Goal: Information Seeking & Learning: Learn about a topic

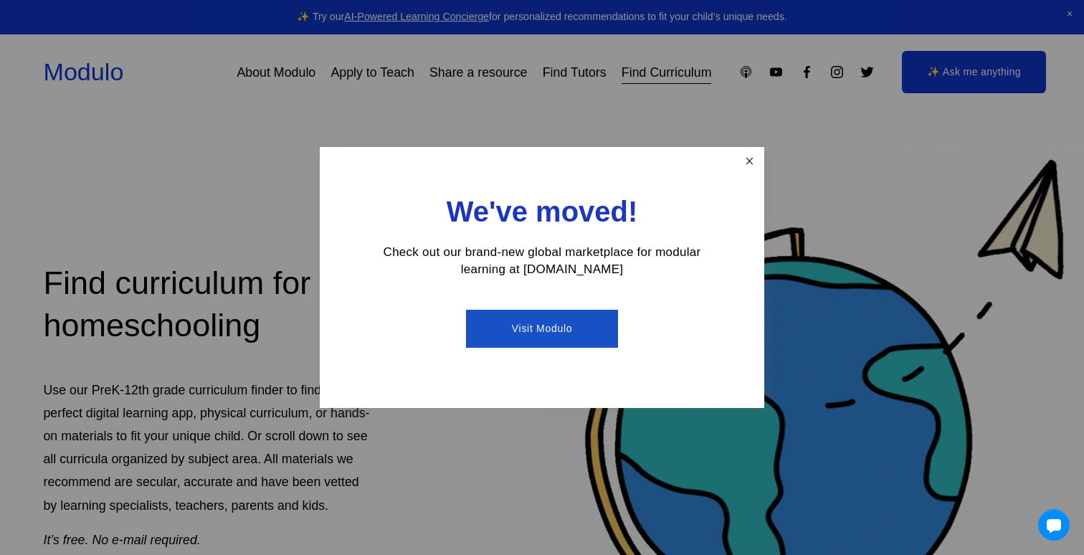
click at [747, 168] on link "Close" at bounding box center [749, 161] width 25 height 25
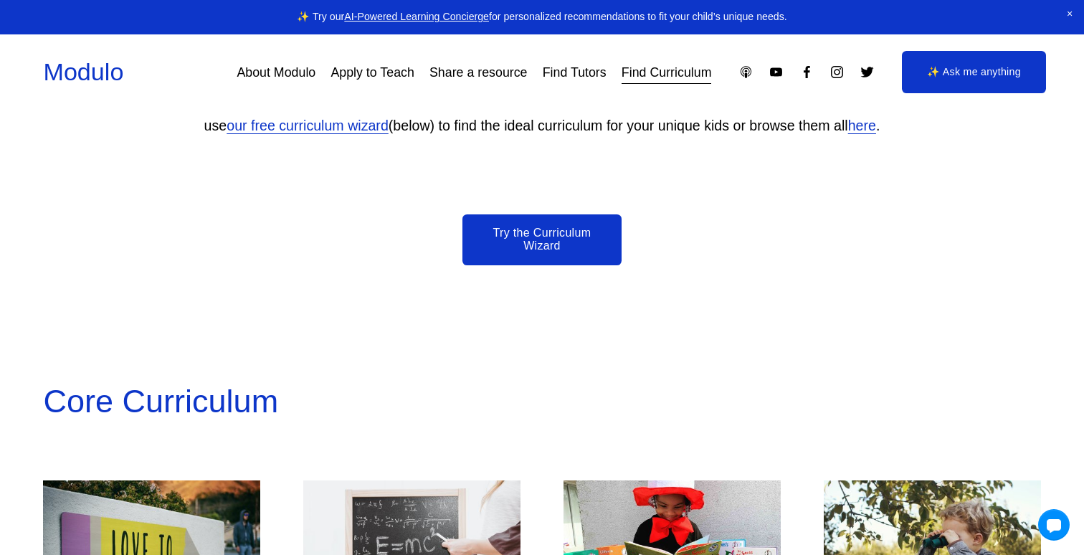
scroll to position [847, 0]
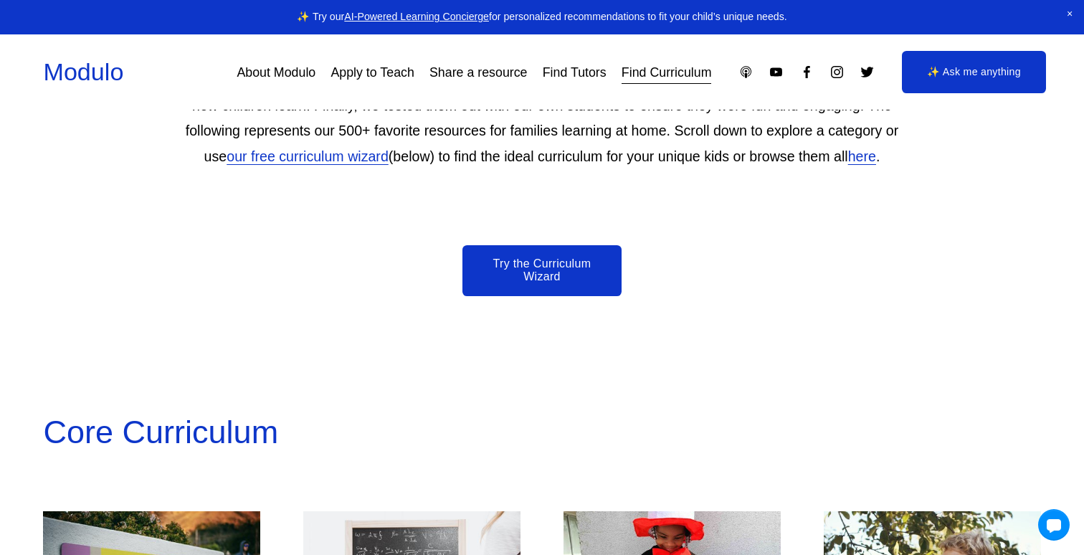
click at [563, 269] on link "Try the Curriculum Wizard" at bounding box center [543, 270] width 160 height 51
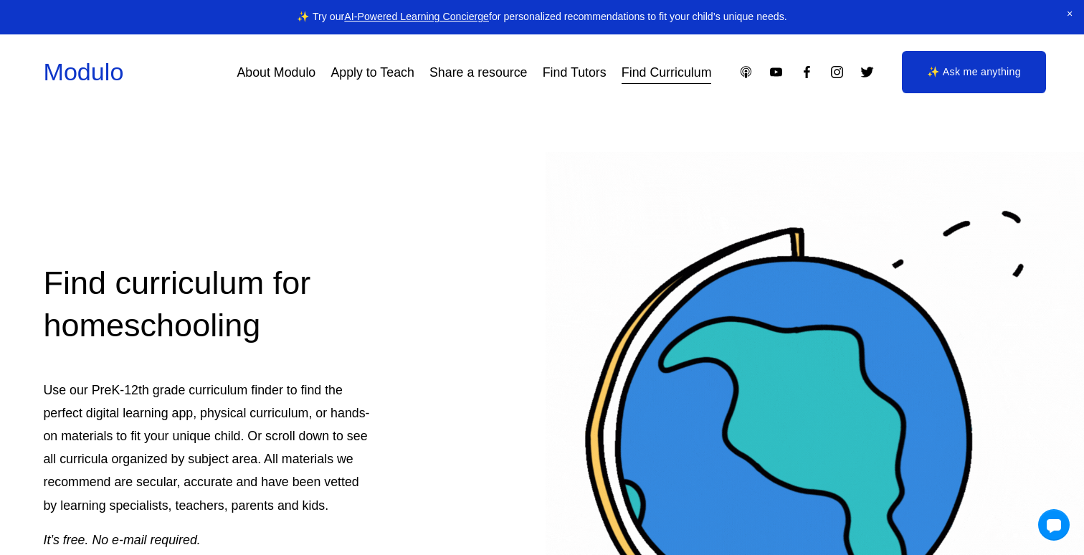
click at [641, 72] on link "Find Curriculum" at bounding box center [667, 73] width 90 height 26
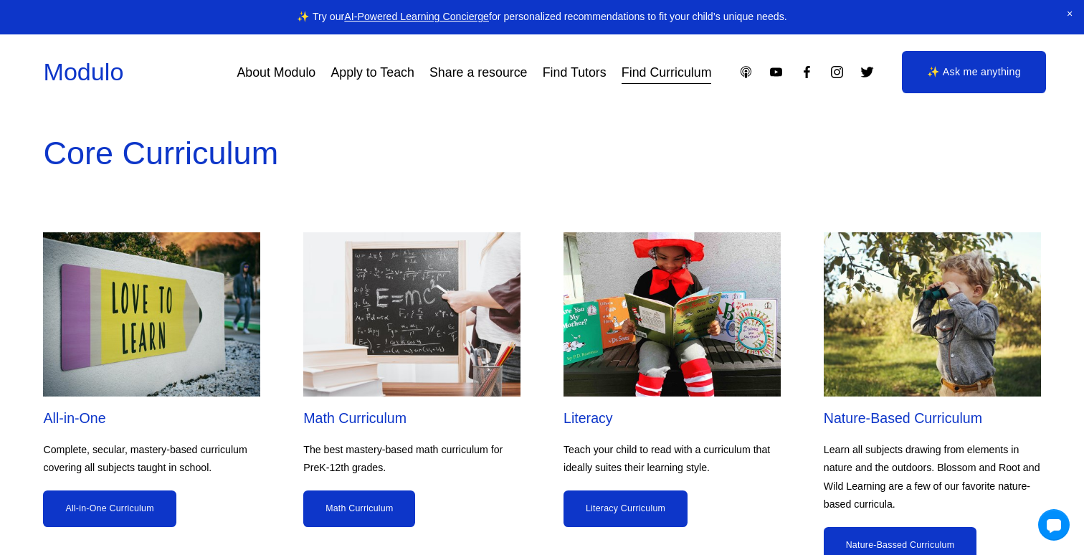
scroll to position [1135, 0]
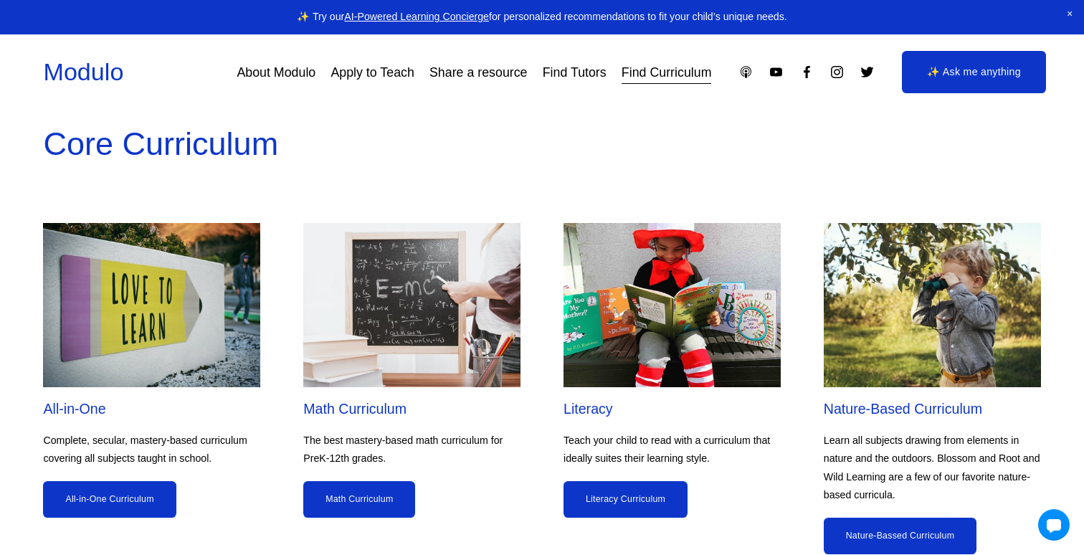
click at [130, 507] on link "All-in-One Curriculum" at bounding box center [109, 499] width 133 height 37
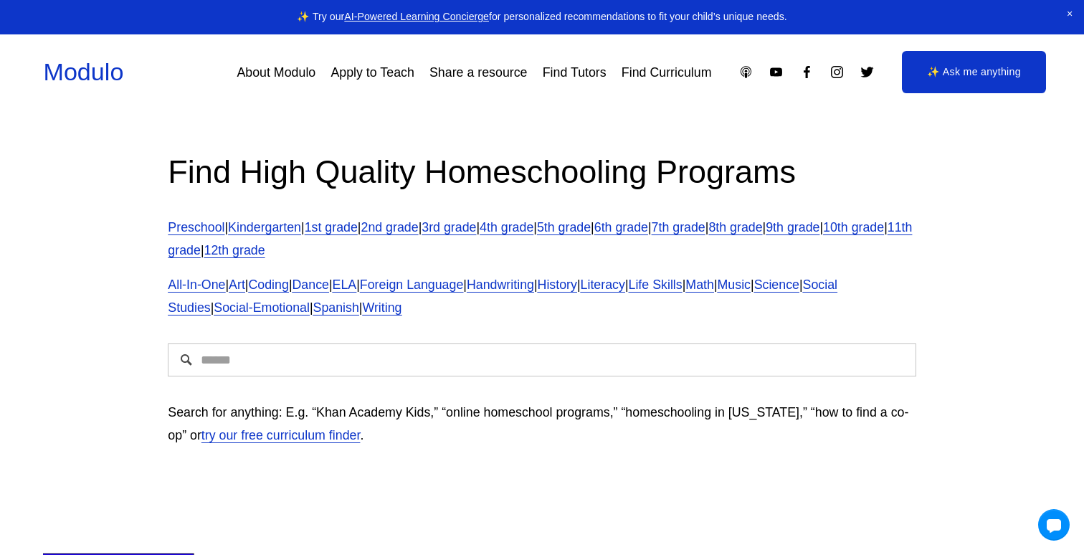
click at [762, 225] on link "8th grade" at bounding box center [736, 227] width 54 height 14
click at [900, 318] on p "All-In-One | Art | Coding | Dance | ELA | Foreign Language | Handwriting | Hist…" at bounding box center [542, 296] width 748 height 46
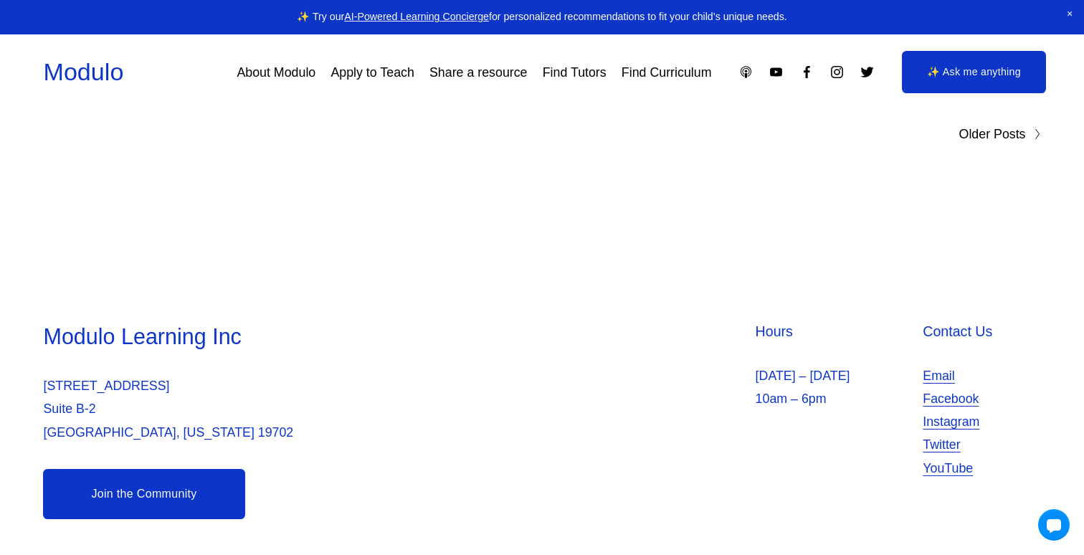
scroll to position [9485, 0]
click at [666, 74] on link "Find Curriculum" at bounding box center [667, 73] width 90 height 26
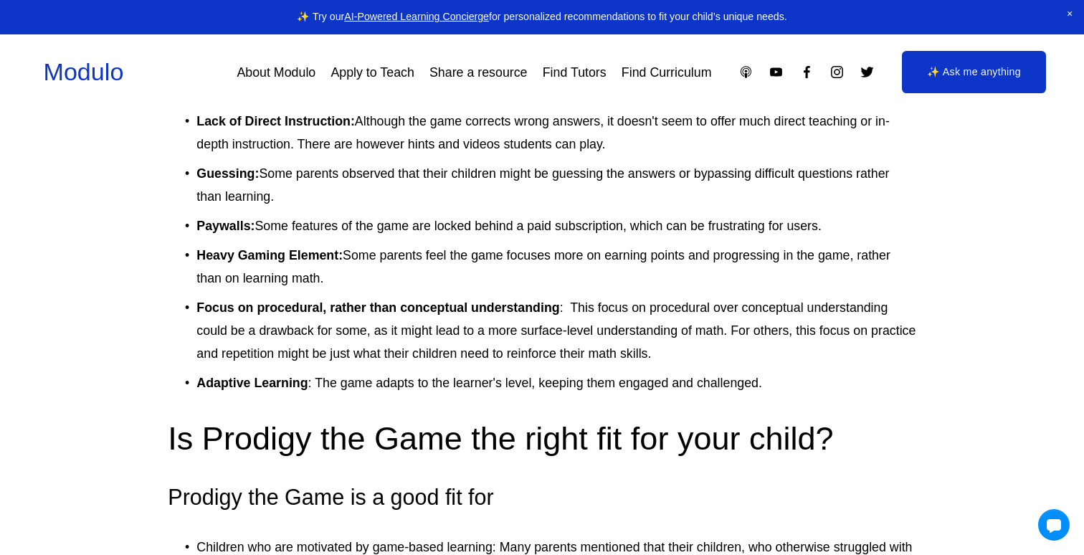
scroll to position [3285, 0]
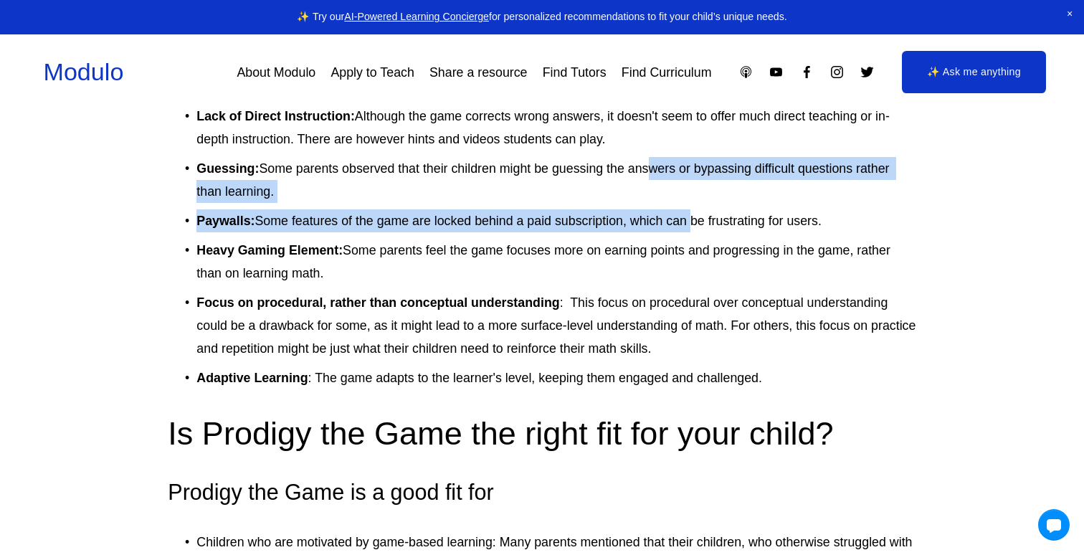
drag, startPoint x: 644, startPoint y: 169, endPoint x: 691, endPoint y: 207, distance: 60.1
click at [689, 206] on ul "Music is annoying. As a teacher, I found it almost impossible to listen to and …" at bounding box center [542, 194] width 748 height 389
click at [691, 209] on p "Paywalls: Some features of the game are locked behind a paid subscription, whic…" at bounding box center [556, 220] width 719 height 23
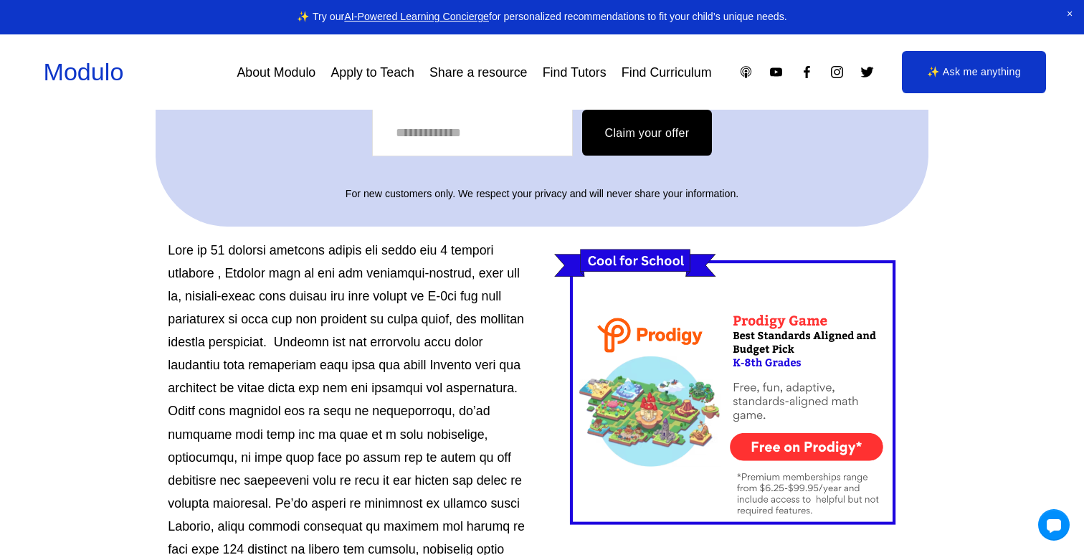
scroll to position [585, 0]
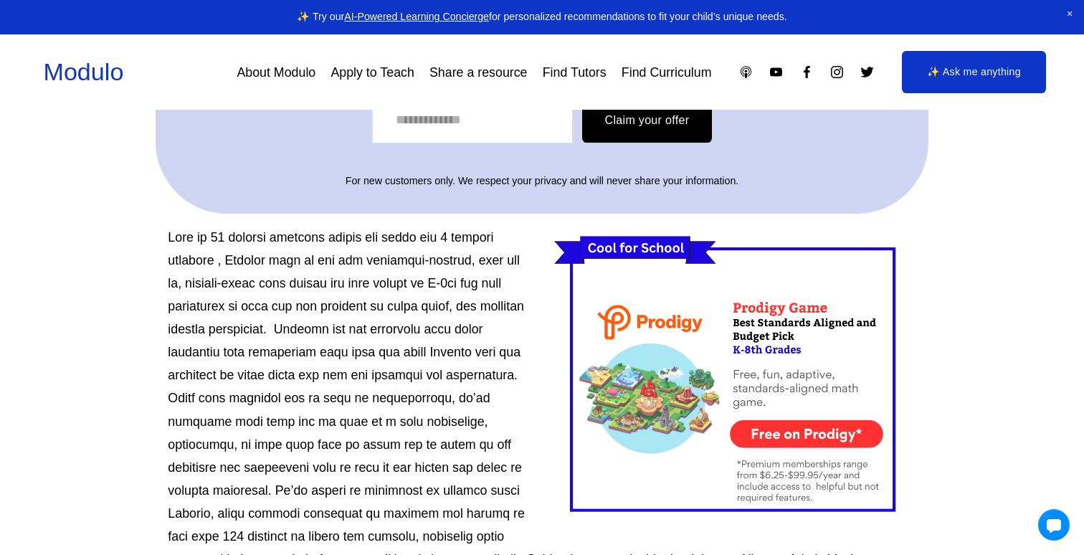
click at [810, 409] on div at bounding box center [735, 377] width 362 height 303
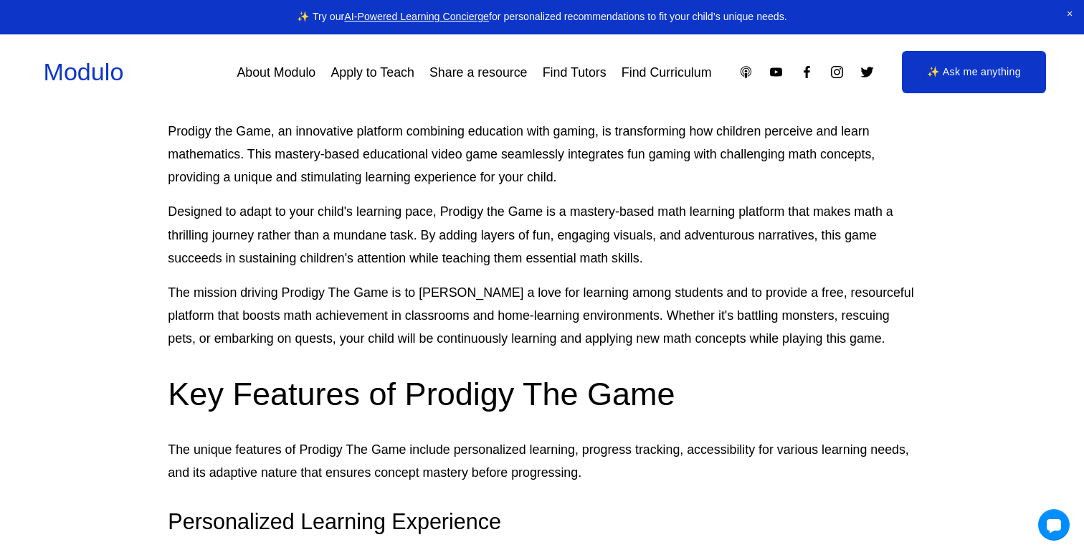
scroll to position [1147, 0]
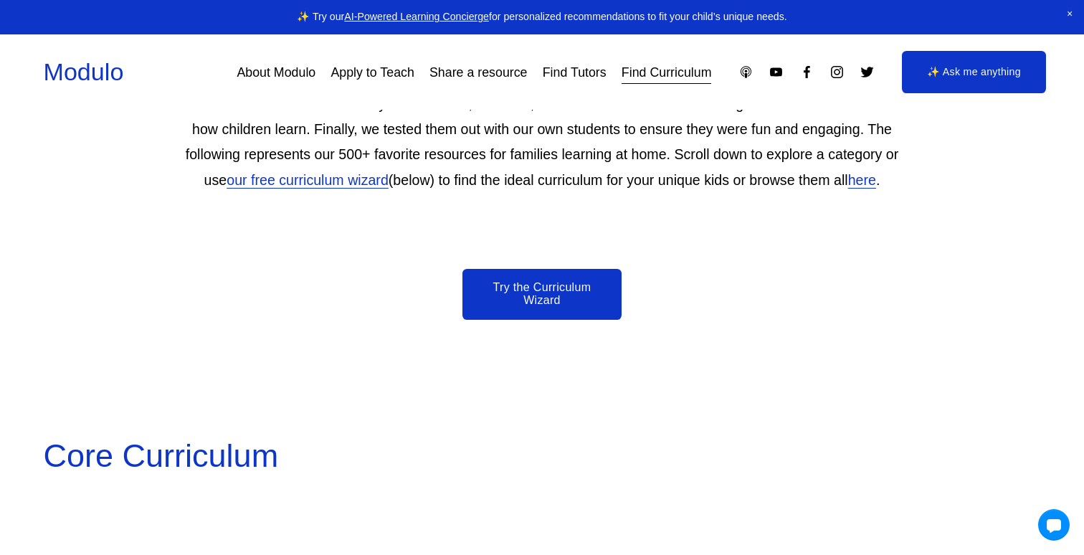
scroll to position [924, 0]
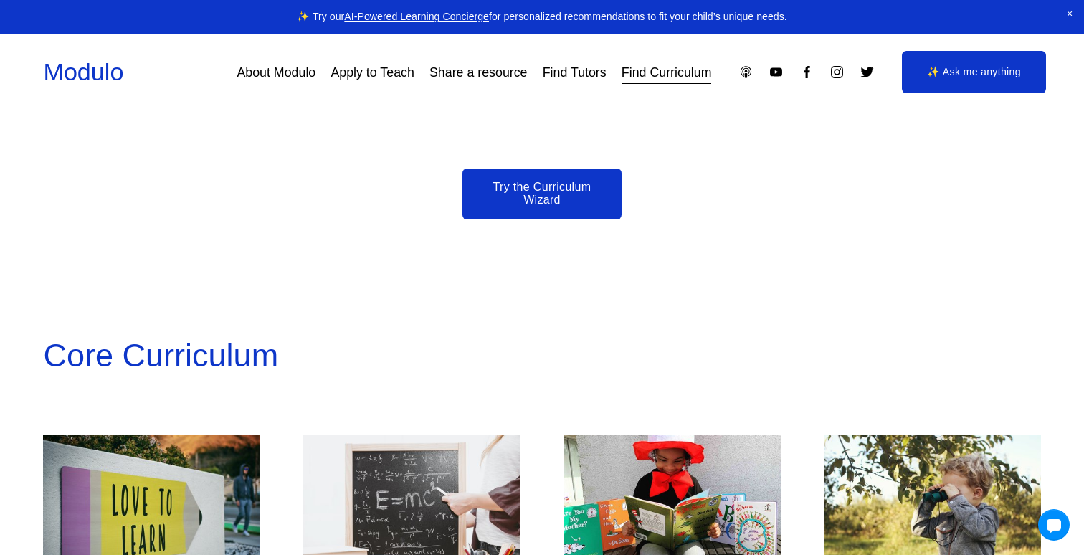
click at [568, 197] on link "Try the Curriculum Wizard" at bounding box center [543, 194] width 160 height 51
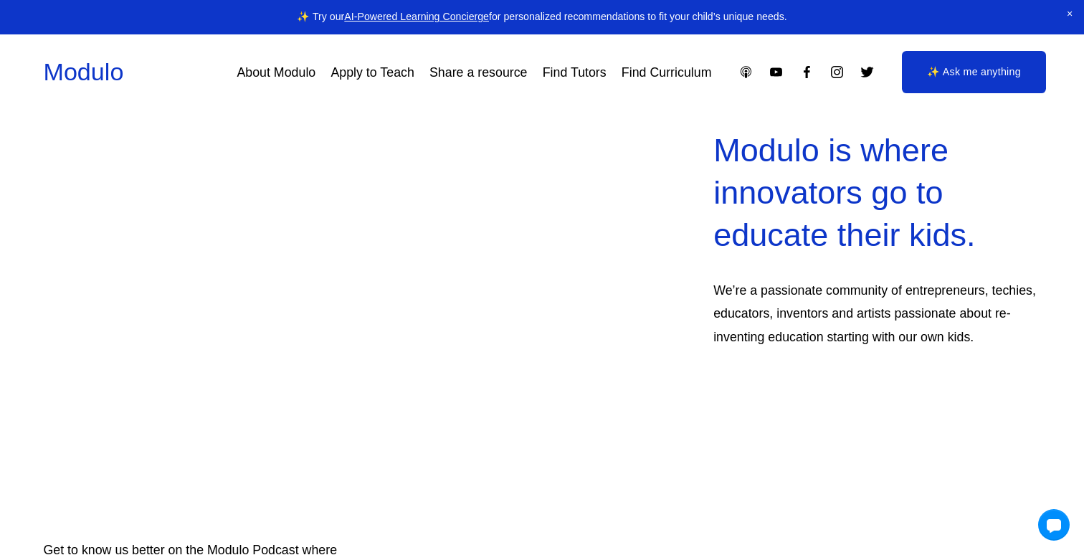
scroll to position [1136, 0]
